Goal: Task Accomplishment & Management: Manage account settings

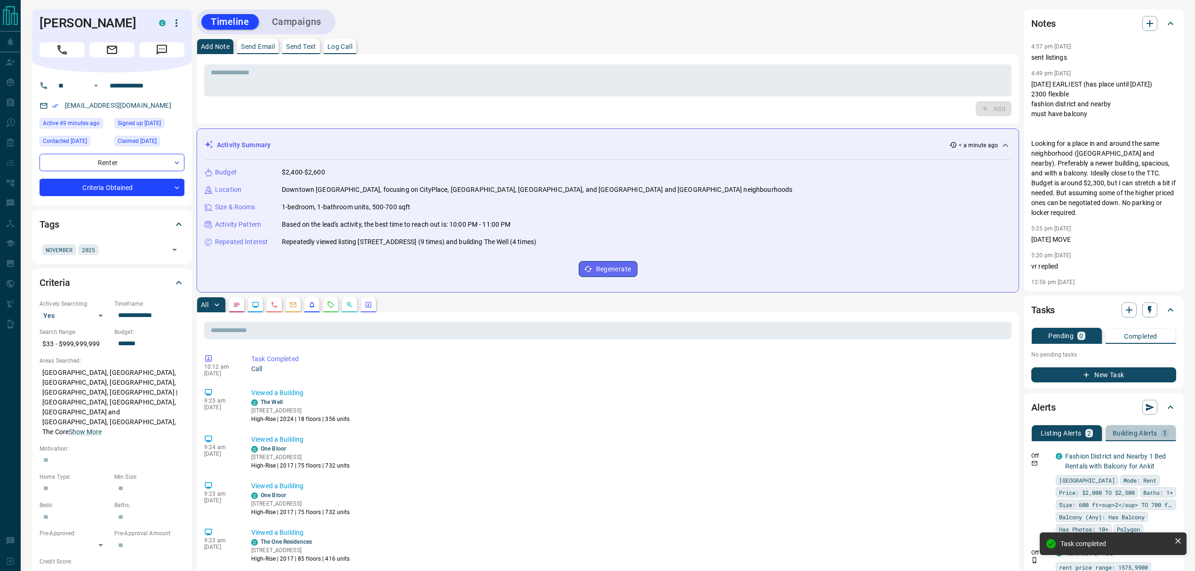
click at [1150, 430] on p "Building Alerts" at bounding box center [1135, 433] width 45 height 7
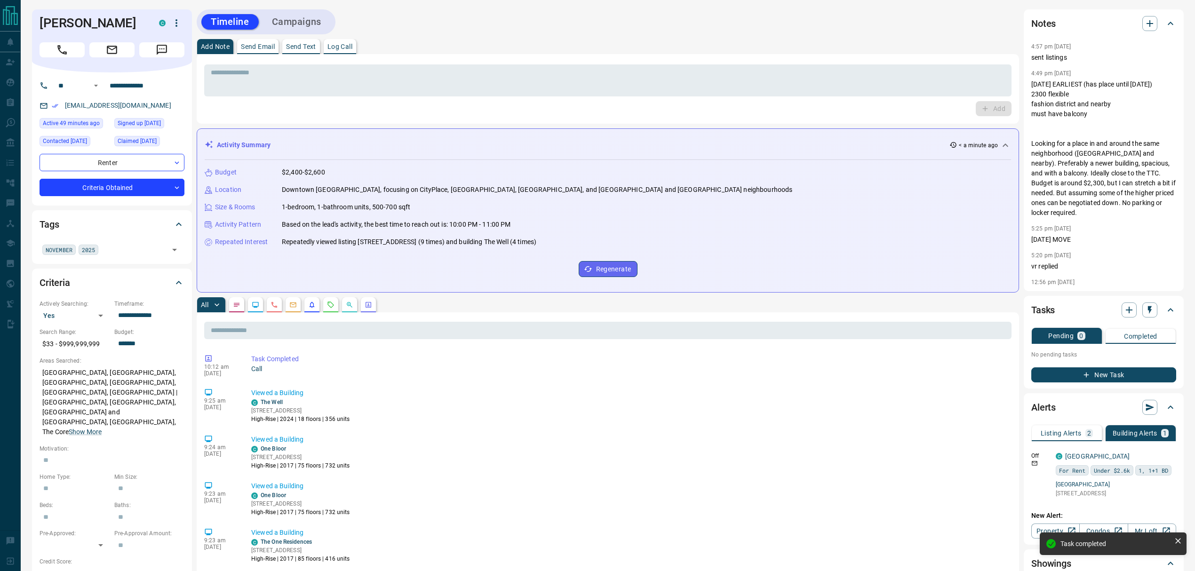
click at [1054, 431] on p "Listing Alerts" at bounding box center [1061, 433] width 41 height 7
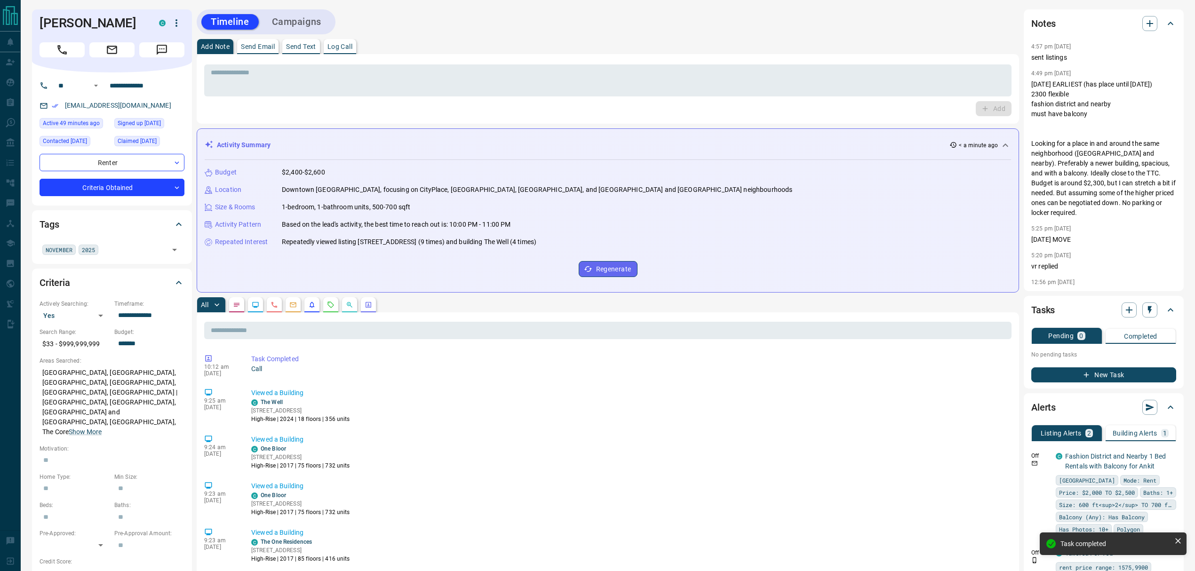
click at [309, 306] on icon "Listing Alerts" at bounding box center [312, 305] width 8 height 8
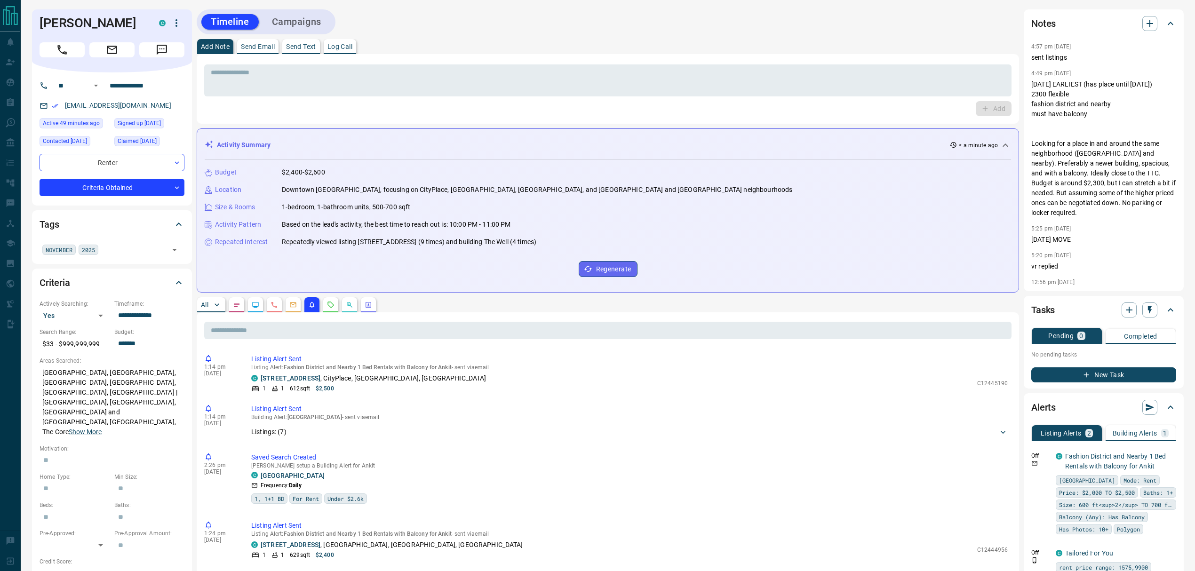
click at [205, 302] on p "All" at bounding box center [205, 305] width 8 height 7
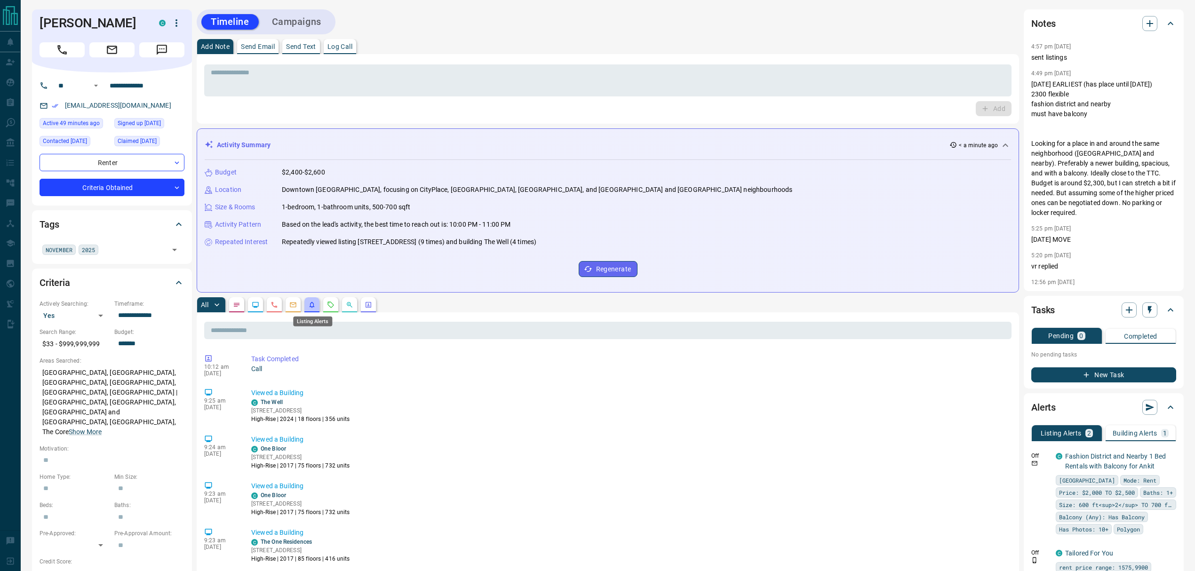
click at [312, 305] on icon "Listing Alerts" at bounding box center [312, 305] width 8 height 8
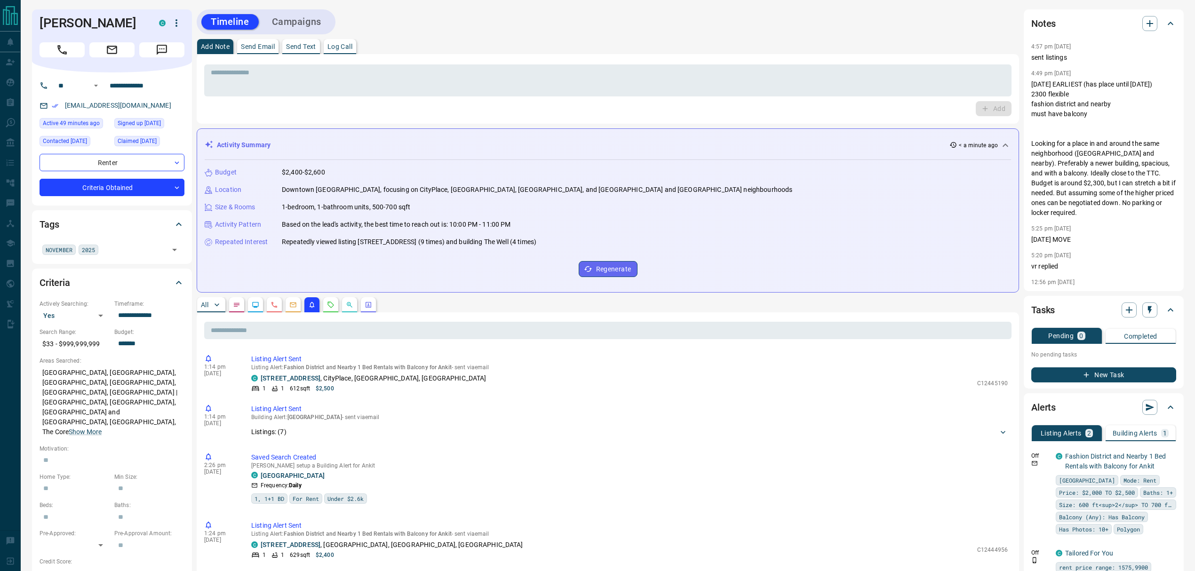
click at [334, 303] on icon "Requests" at bounding box center [331, 305] width 8 height 8
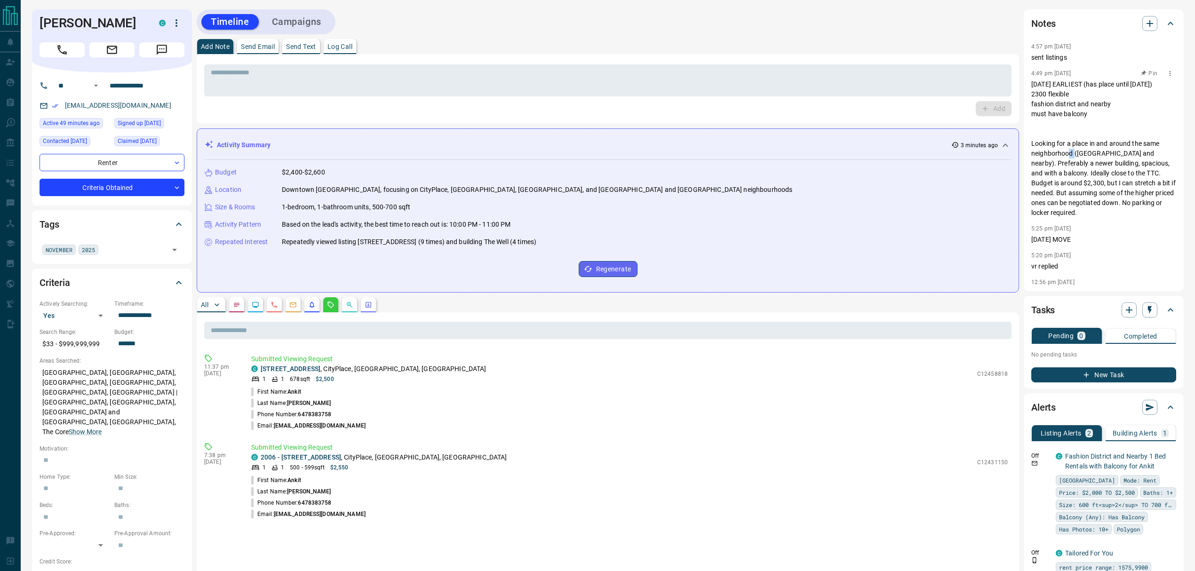
drag, startPoint x: 1055, startPoint y: 162, endPoint x: 1111, endPoint y: 174, distance: 57.6
click at [1096, 169] on p "[DATE] EARLIEST (has place until [DATE]) 2300 flexible fashion district and nea…" at bounding box center [1103, 149] width 145 height 138
click at [1111, 174] on p "[DATE] EARLIEST (has place until [DATE]) 2300 flexible fashion district and nea…" at bounding box center [1103, 149] width 145 height 138
drag, startPoint x: 1075, startPoint y: 179, endPoint x: 1126, endPoint y: 209, distance: 59.9
click at [1119, 206] on p "[DATE] EARLIEST (has place until [DATE]) 2300 flexible fashion district and nea…" at bounding box center [1103, 149] width 145 height 138
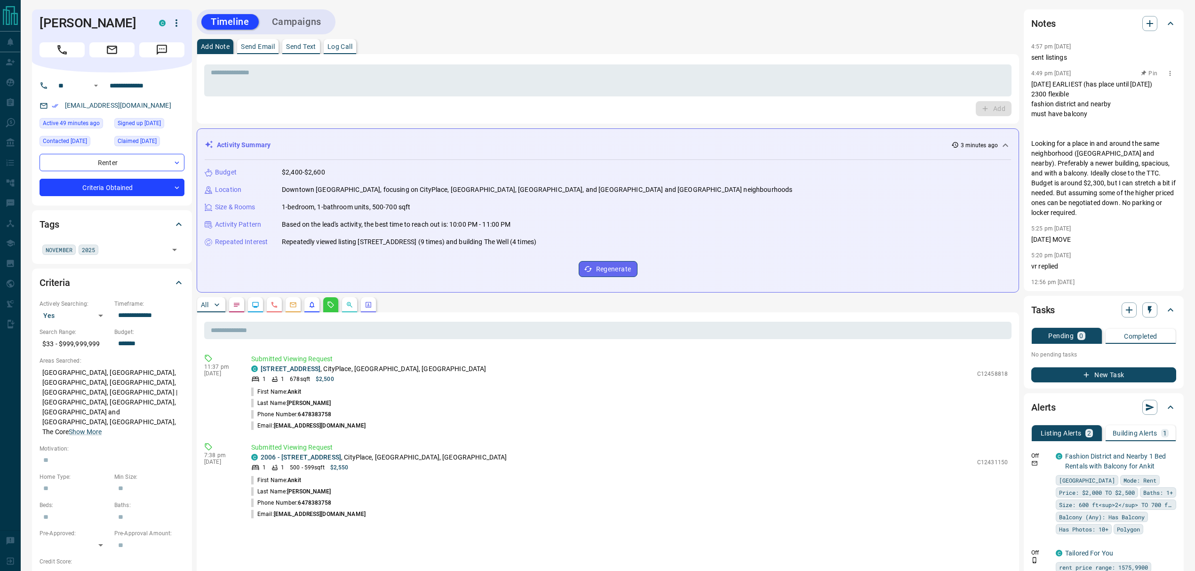
click at [1128, 211] on p "[DATE] EARLIEST (has place until [DATE]) 2300 flexible fashion district and nea…" at bounding box center [1103, 149] width 145 height 138
click at [315, 301] on button "button" at bounding box center [311, 304] width 15 height 15
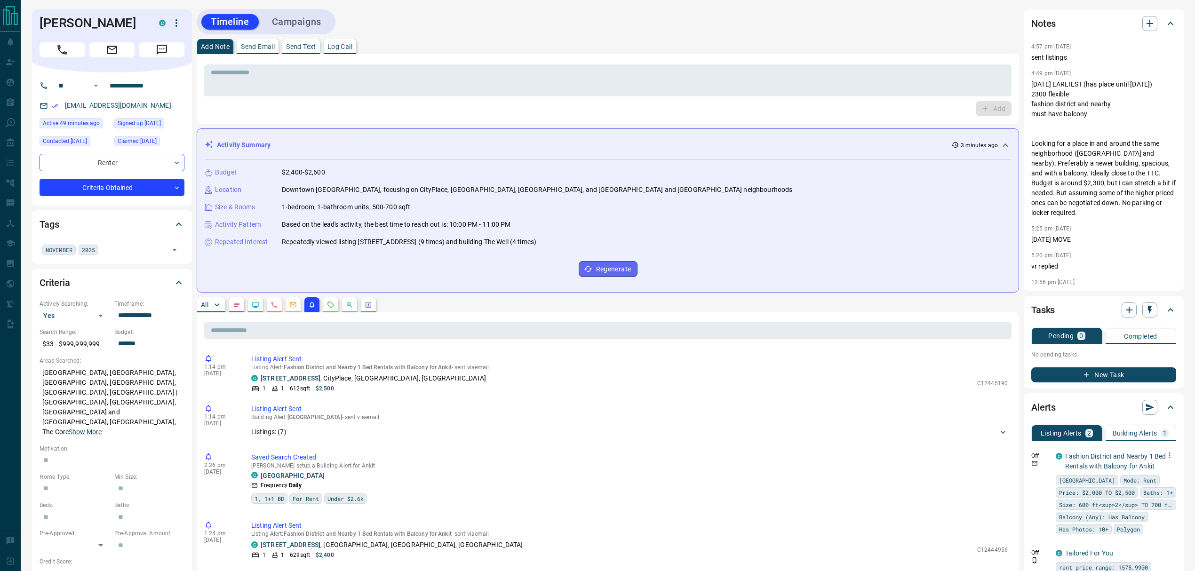
click at [1171, 458] on icon "button" at bounding box center [1169, 455] width 8 height 8
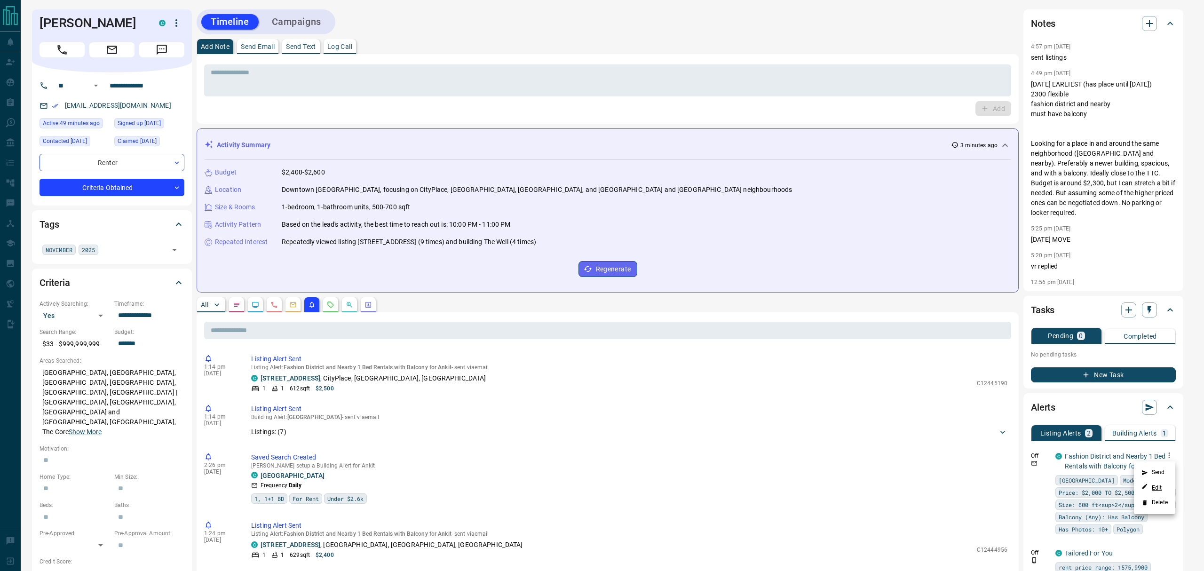
click at [1160, 488] on link "Edit" at bounding box center [1152, 487] width 21 height 9
click at [331, 430] on div at bounding box center [602, 285] width 1204 height 571
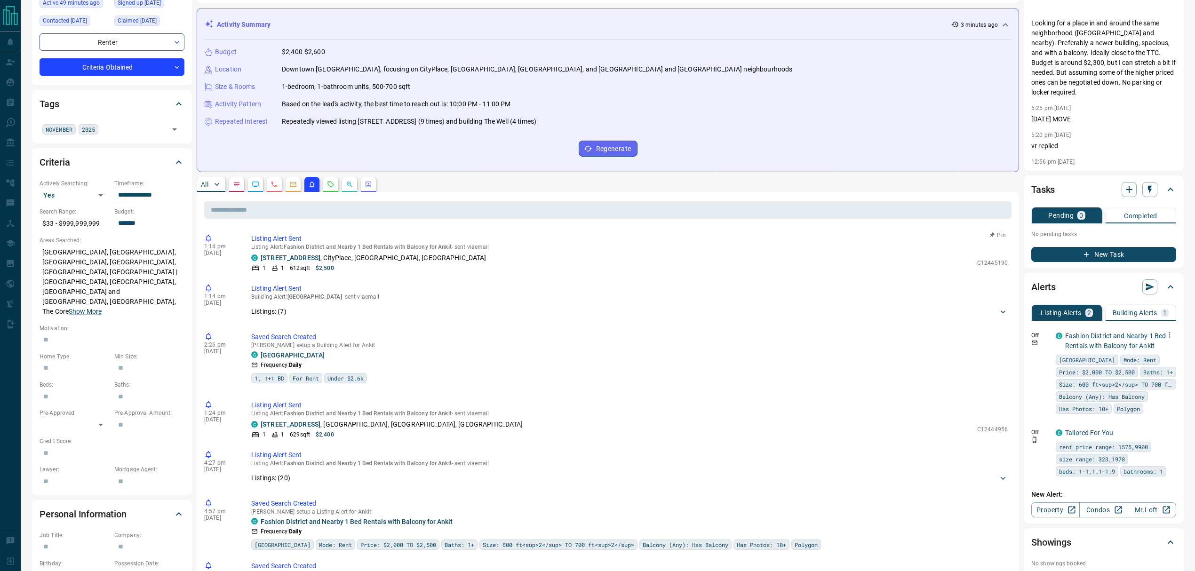
scroll to position [125, 0]
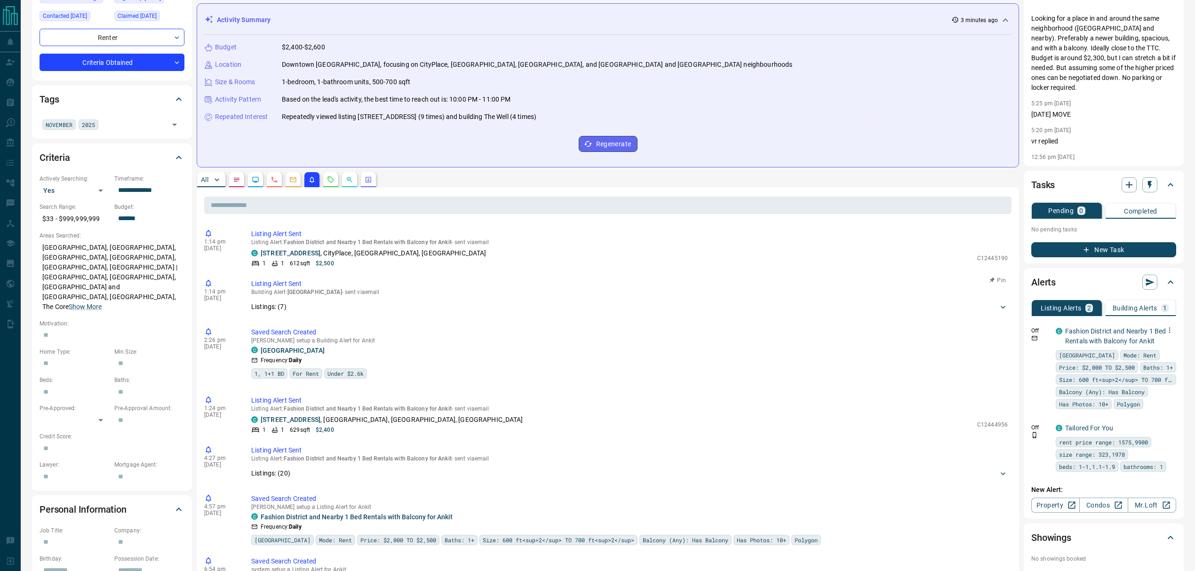
click at [317, 307] on div "Listings: ( 7 )" at bounding box center [624, 307] width 747 height 10
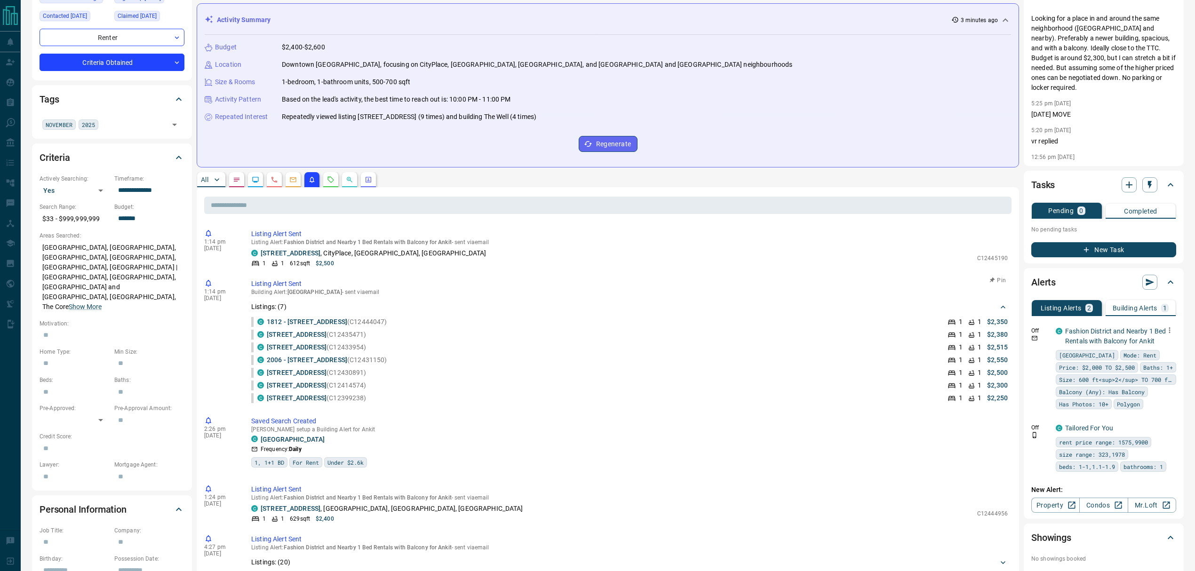
click at [354, 295] on p "Building Alert : [GEOGRAPHIC_DATA] - sent via email" at bounding box center [629, 292] width 756 height 7
click at [352, 302] on div "Listings: ( 7 )" at bounding box center [629, 306] width 756 height 17
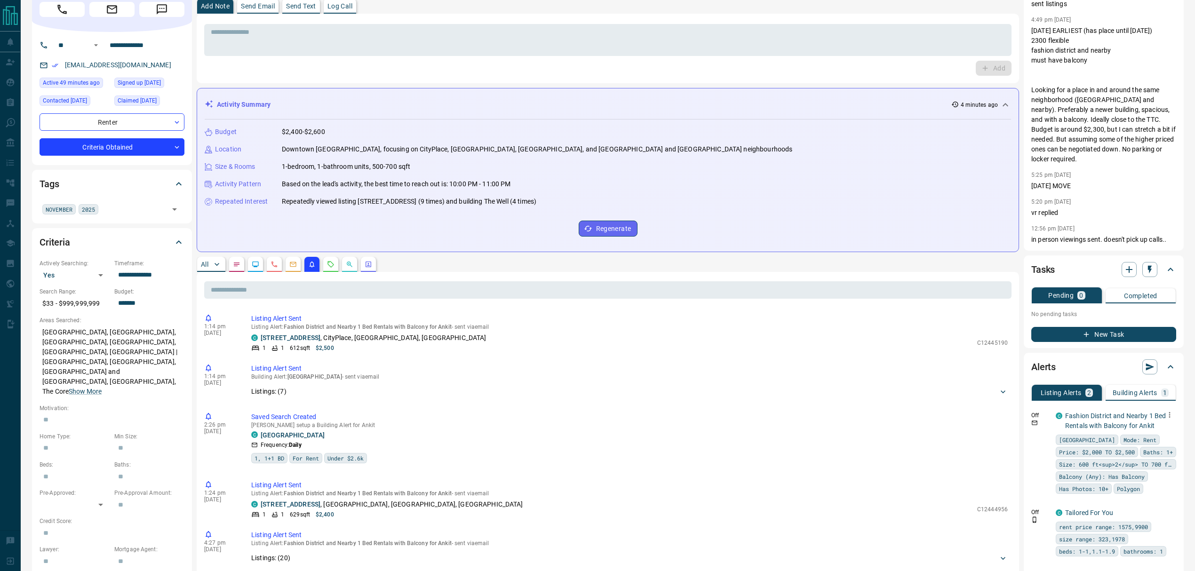
scroll to position [63, 0]
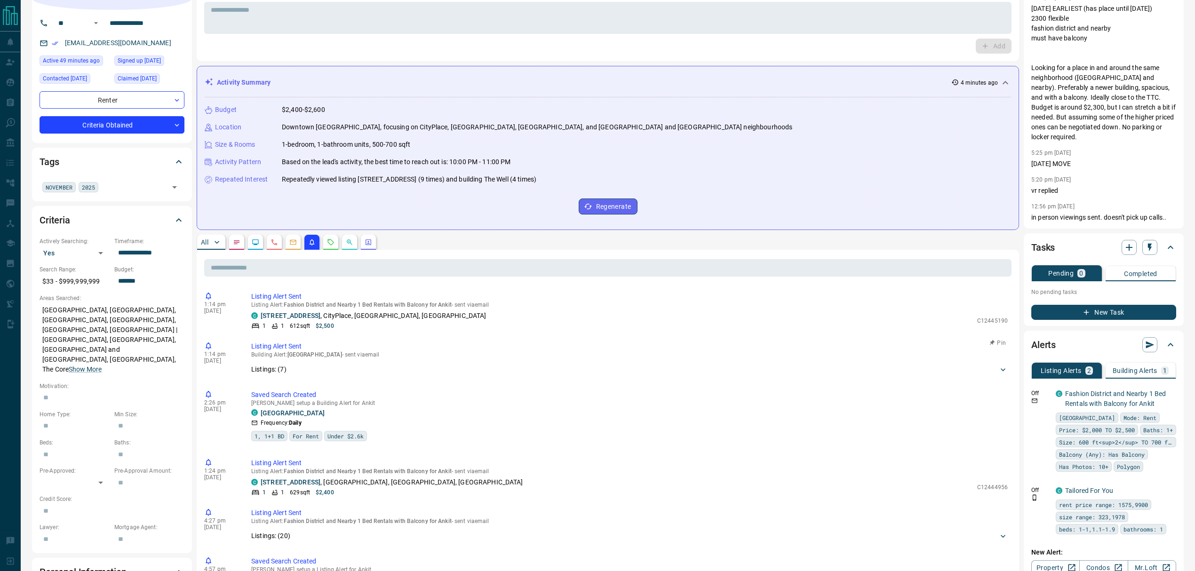
click at [327, 373] on div "Listings: ( 7 )" at bounding box center [624, 370] width 747 height 10
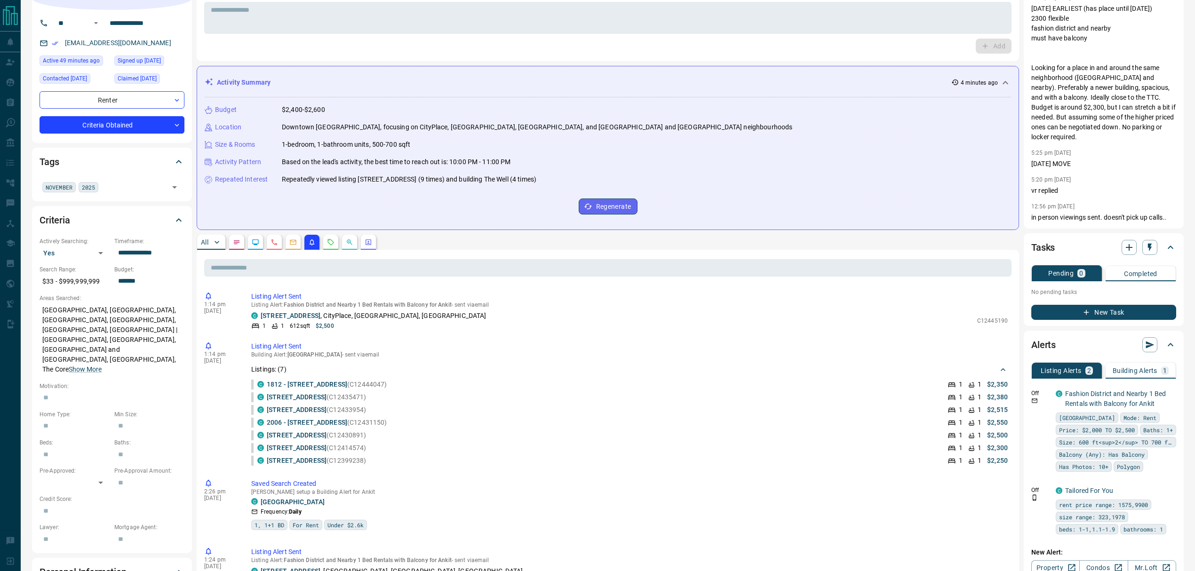
click at [1130, 367] on p "Building Alerts" at bounding box center [1135, 370] width 45 height 7
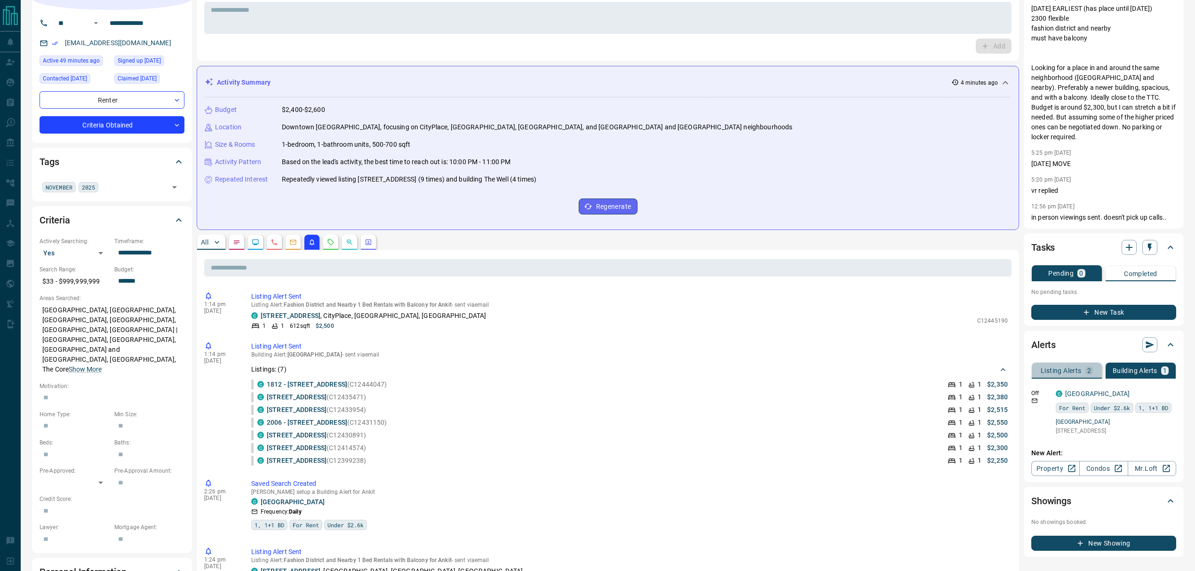
click at [1066, 370] on p "Listing Alerts" at bounding box center [1061, 370] width 41 height 7
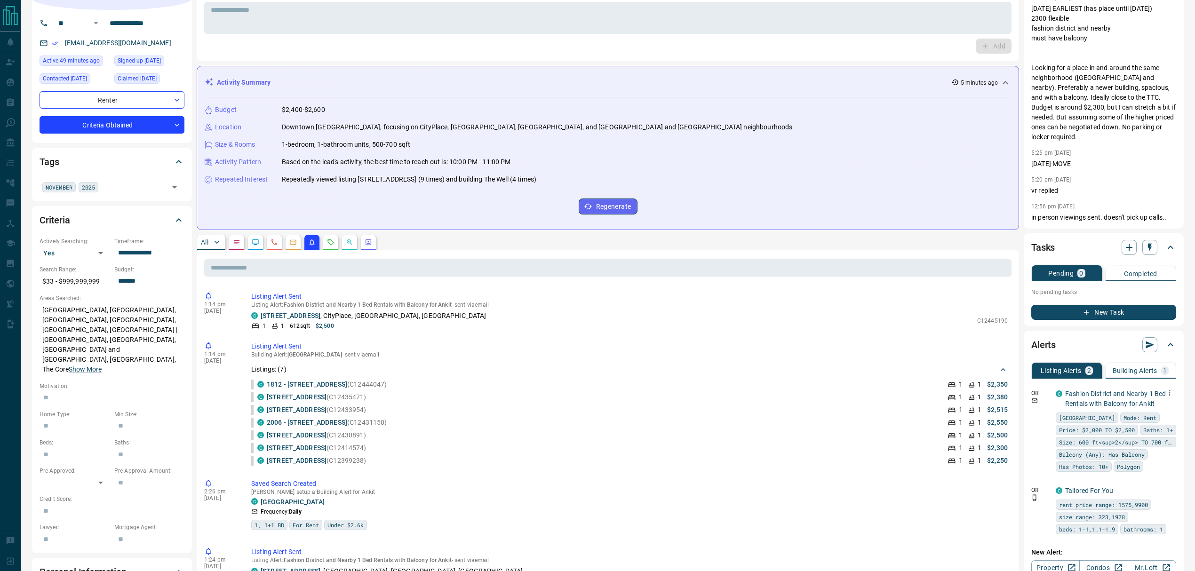
click at [1171, 390] on icon "button" at bounding box center [1169, 393] width 8 height 8
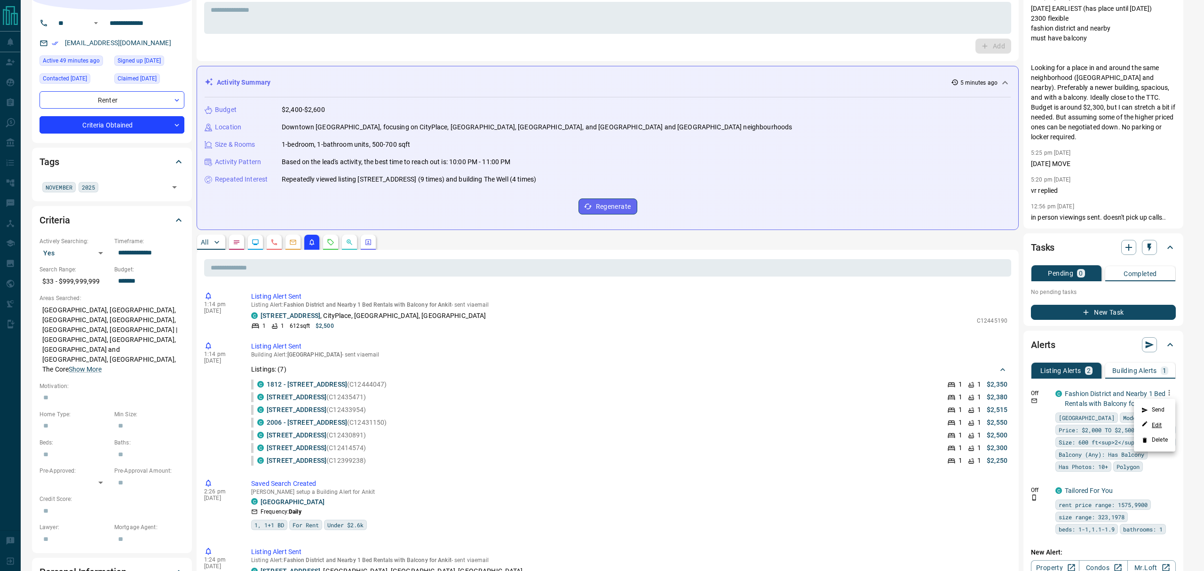
click at [1156, 422] on link "Edit" at bounding box center [1152, 425] width 21 height 9
click at [1094, 98] on div at bounding box center [602, 285] width 1204 height 571
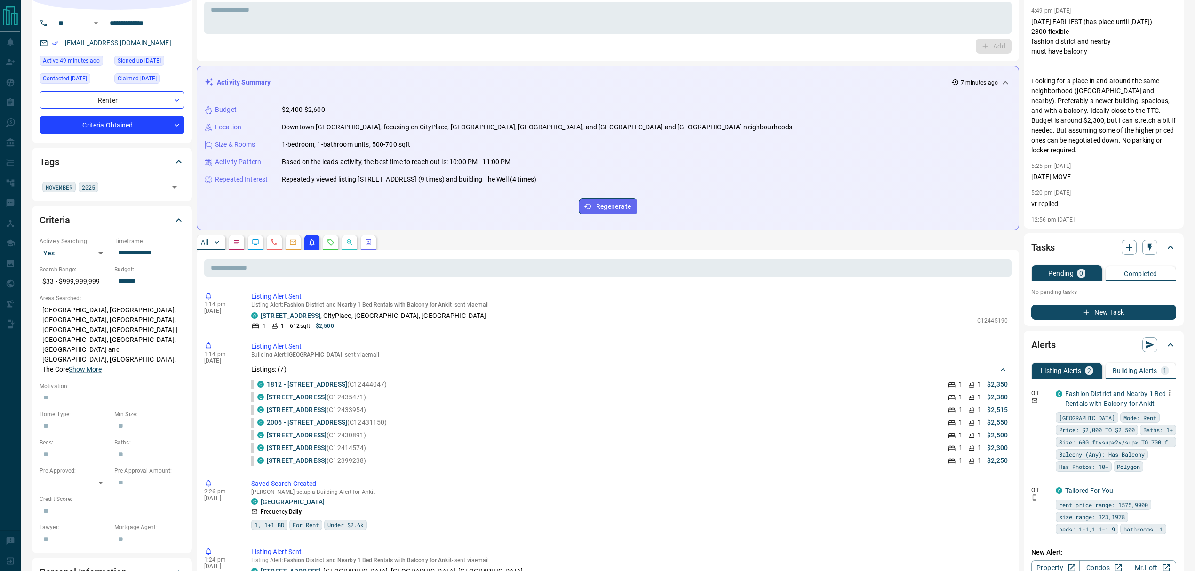
scroll to position [0, 0]
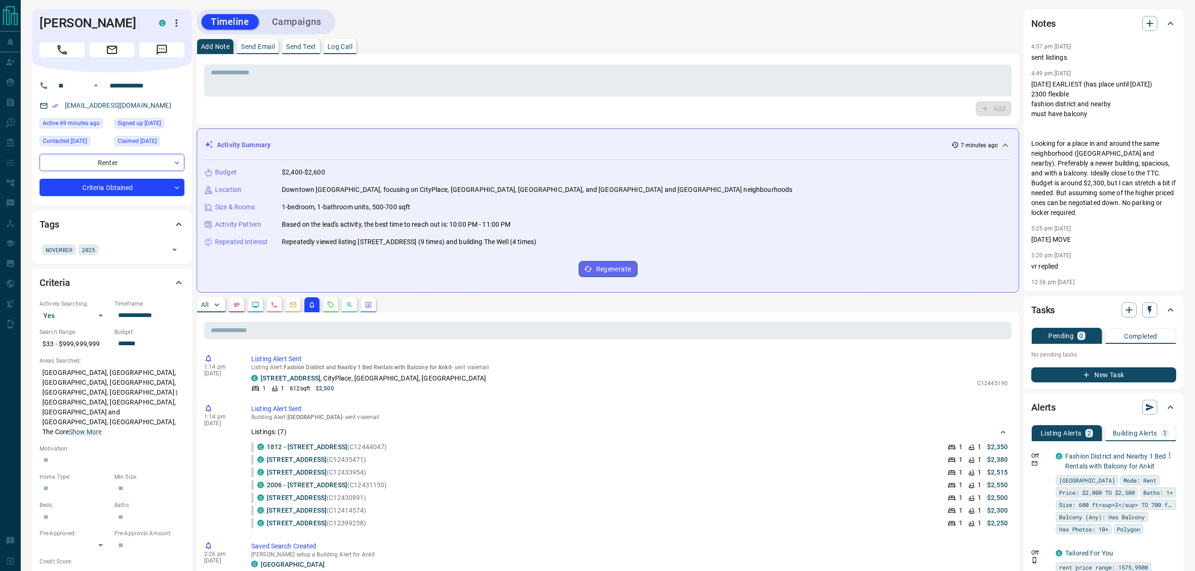
click at [1168, 454] on icon "button" at bounding box center [1169, 455] width 8 height 8
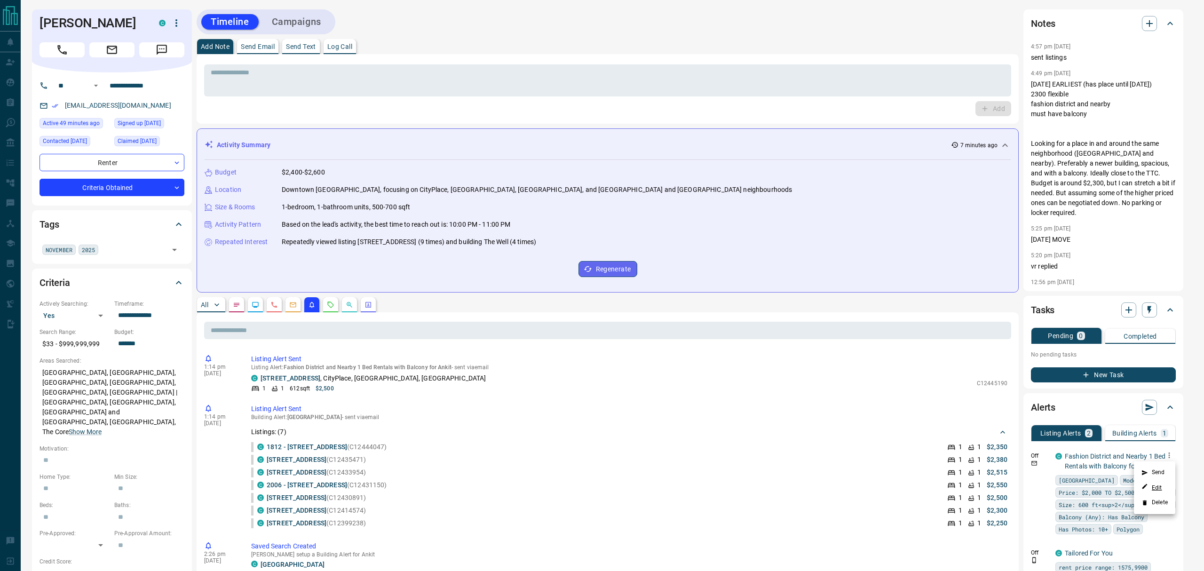
click at [1155, 487] on link "Edit" at bounding box center [1152, 487] width 21 height 9
click at [454, 41] on div at bounding box center [602, 285] width 1204 height 571
